Goal: Find specific page/section: Find specific page/section

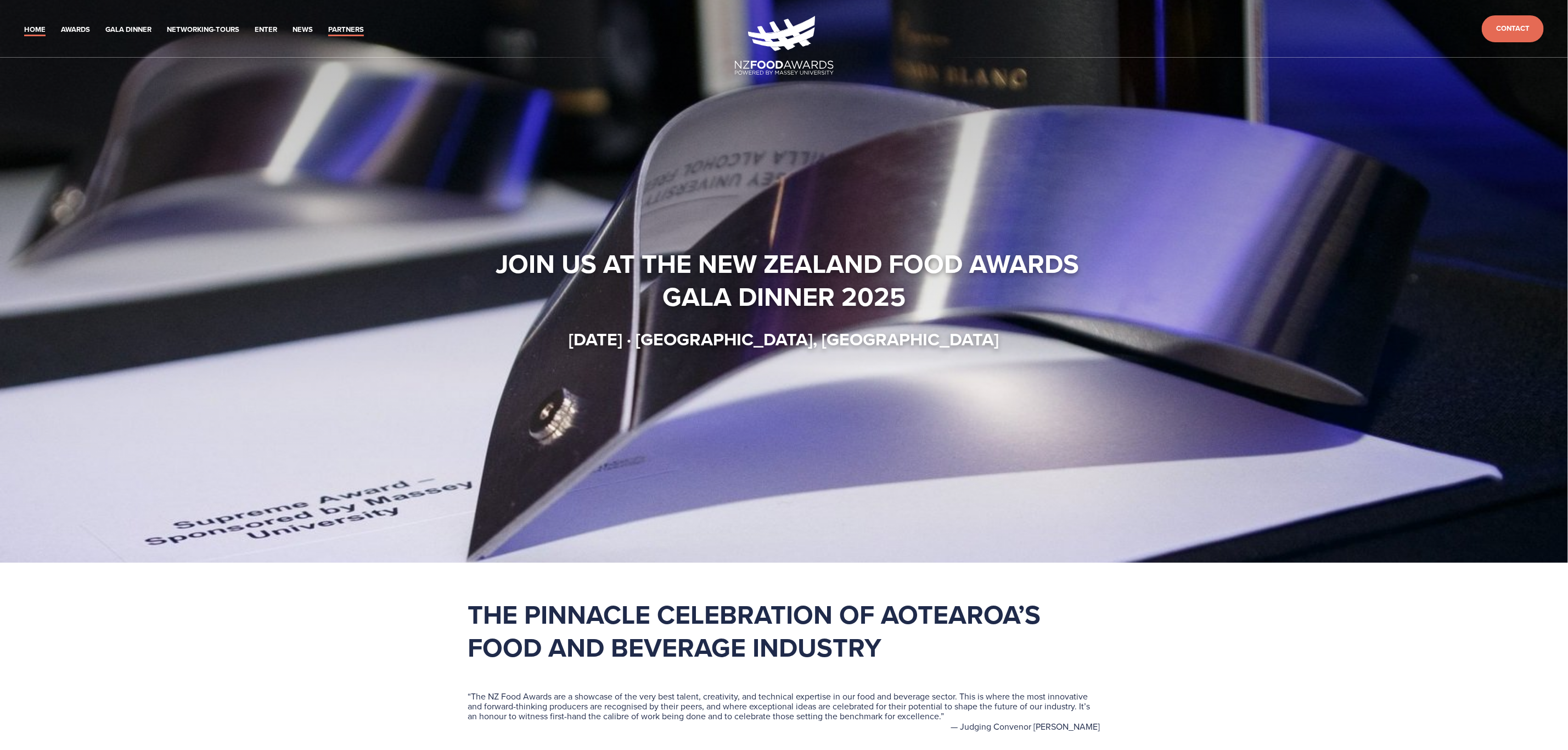
click at [351, 28] on link "Partners" at bounding box center [346, 30] width 36 height 13
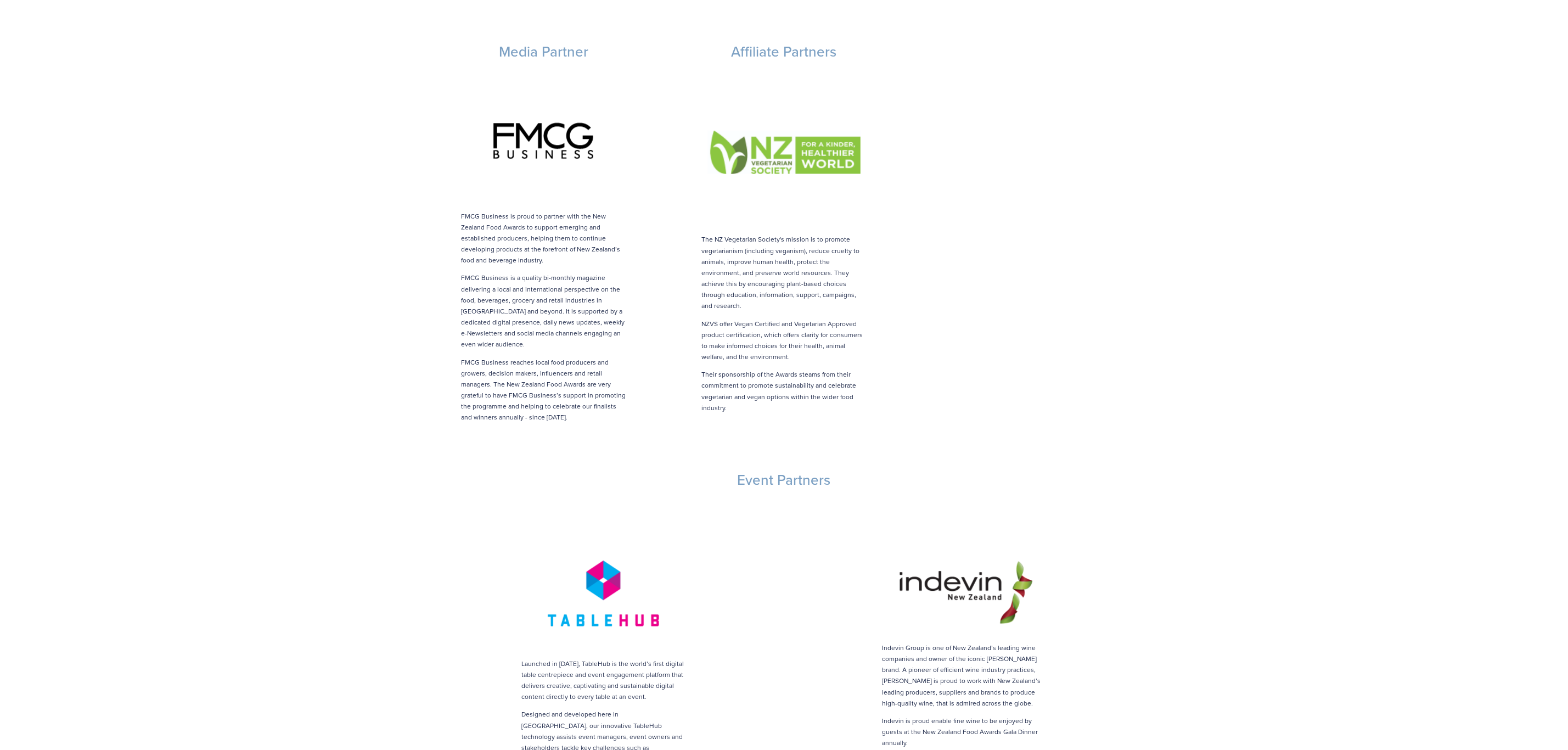
scroll to position [1812, 0]
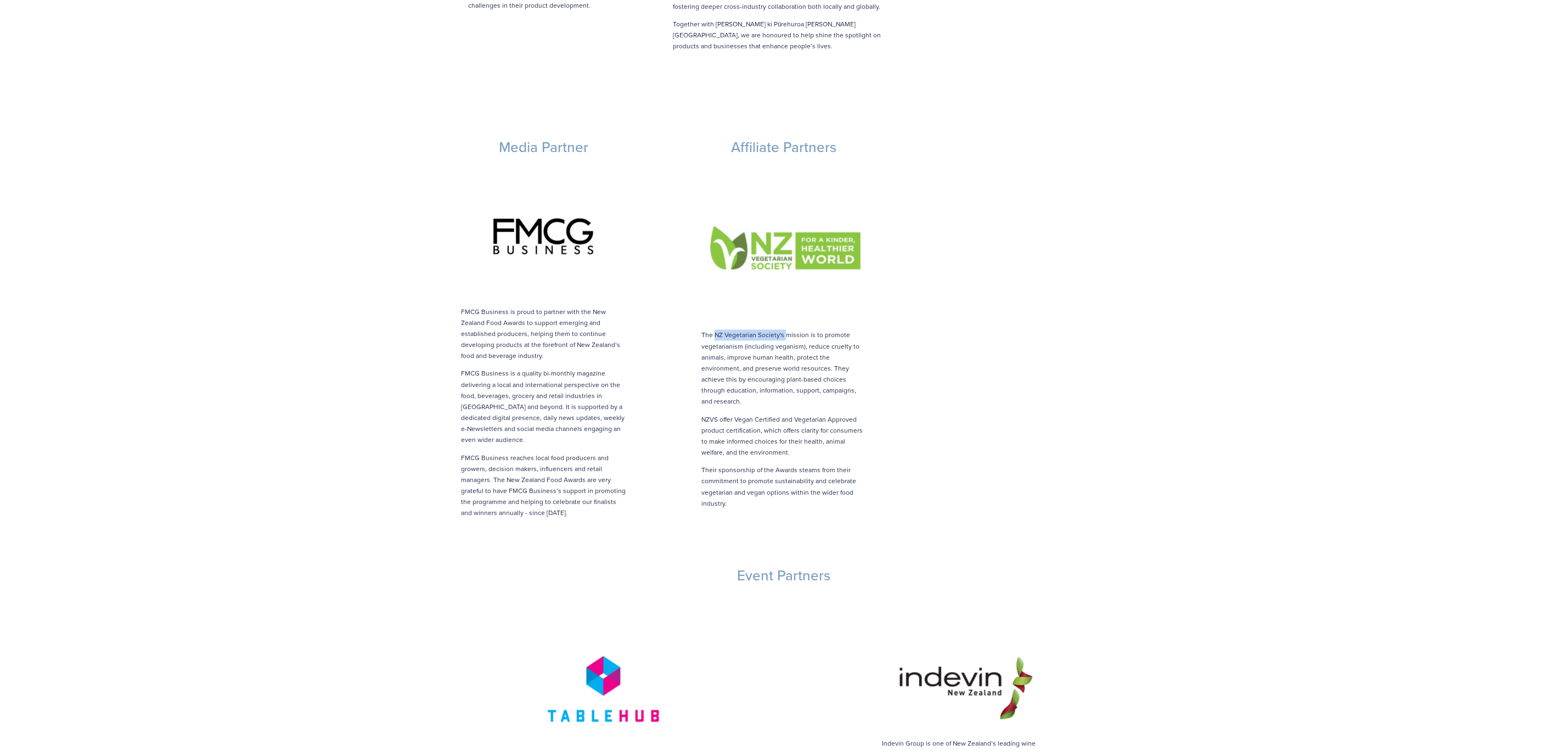
drag, startPoint x: 785, startPoint y: 313, endPoint x: 715, endPoint y: 309, distance: 70.1
click at [715, 330] on p "The NZ Vegetarian Society's mission is to promote vegetarianism (including vega…" at bounding box center [783, 368] width 164 height 77
copy p "NZ Vegetarian Society's"
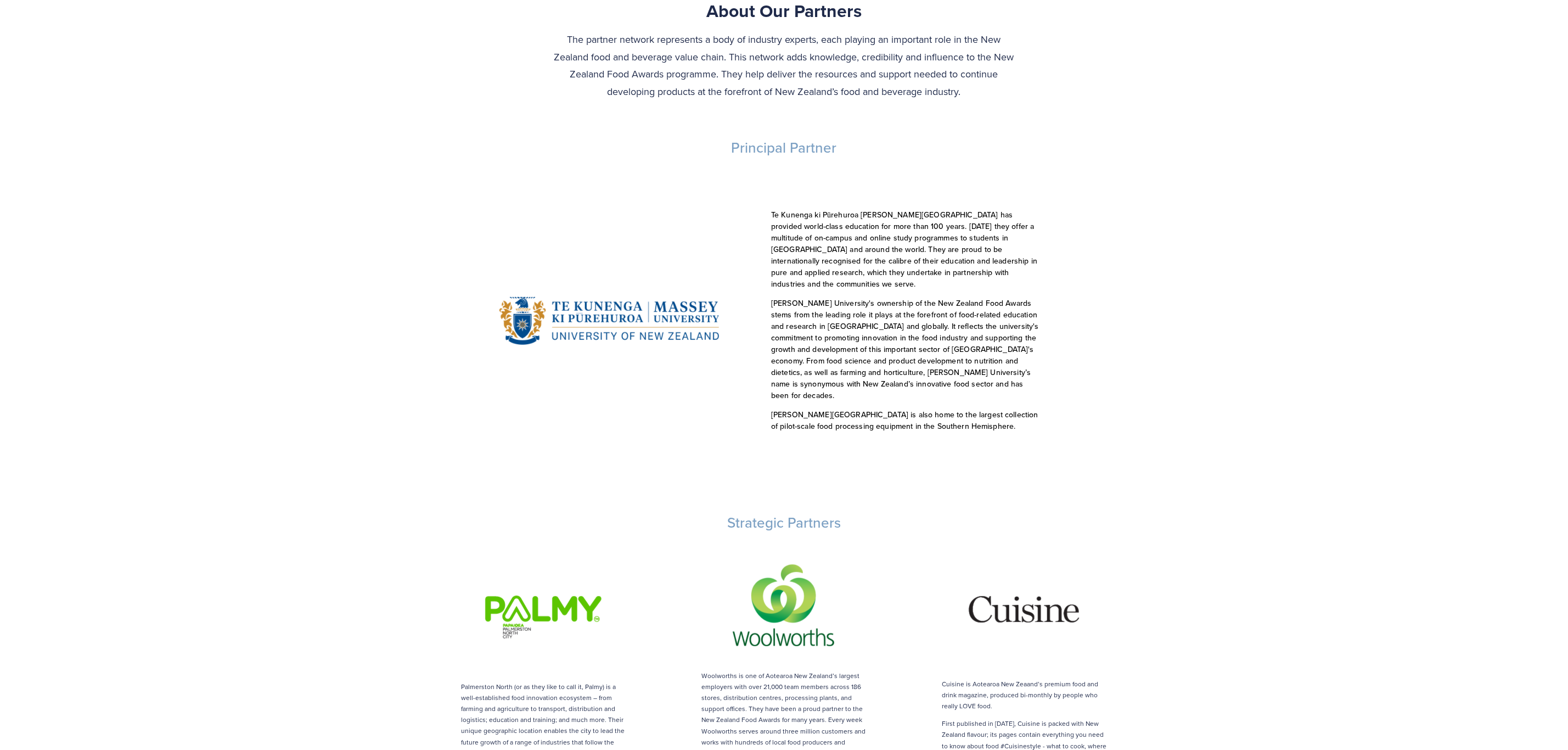
scroll to position [0, 0]
